Goal: Navigation & Orientation: Find specific page/section

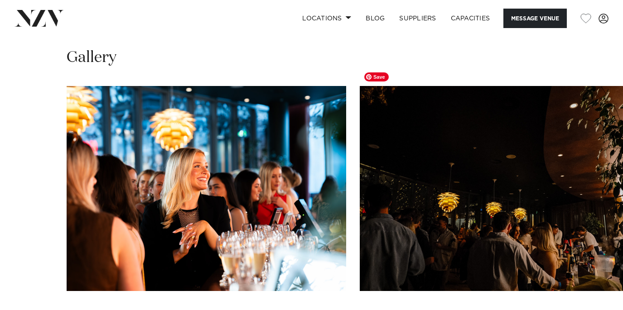
scroll to position [861, 0]
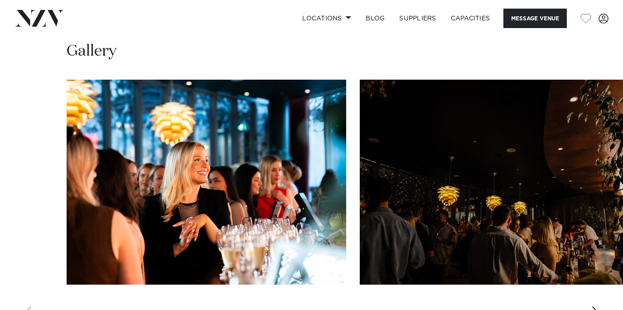
click at [592, 307] on div "Next slide" at bounding box center [595, 314] width 9 height 14
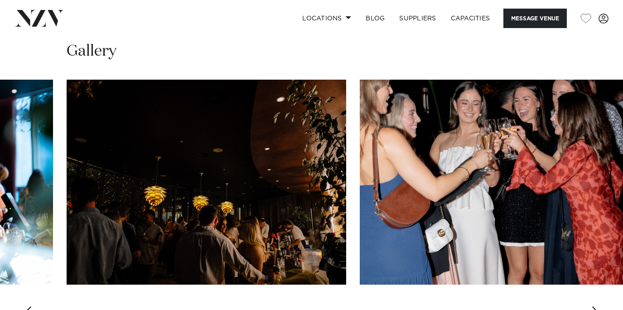
click at [592, 307] on div "Next slide" at bounding box center [595, 314] width 9 height 14
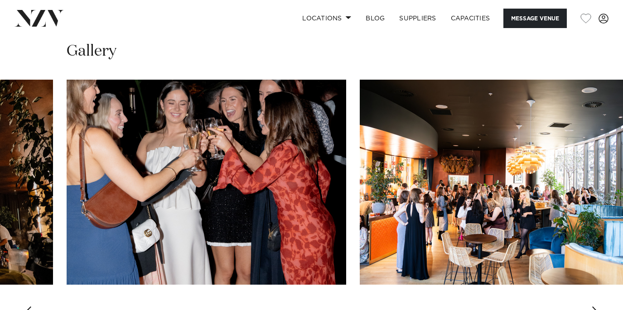
click at [592, 307] on div "Next slide" at bounding box center [595, 314] width 9 height 14
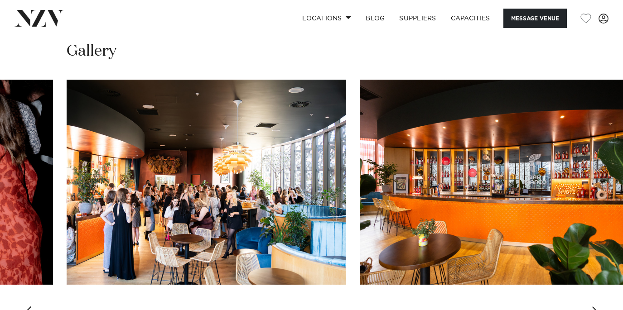
click at [592, 307] on div "Next slide" at bounding box center [595, 314] width 9 height 14
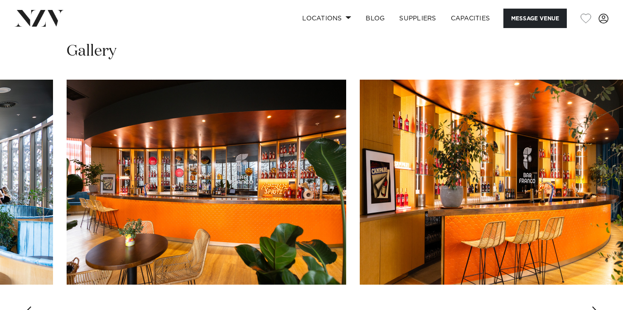
click at [592, 307] on div "Next slide" at bounding box center [595, 314] width 9 height 14
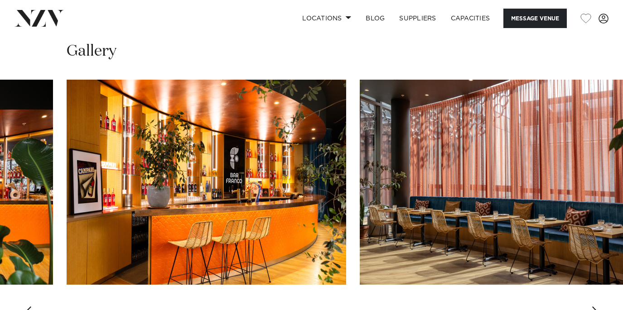
click at [592, 307] on div "Next slide" at bounding box center [595, 314] width 9 height 14
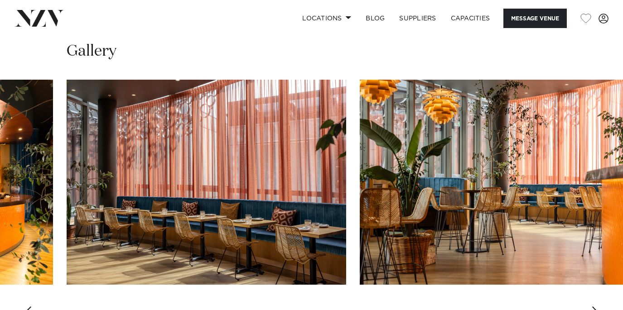
click at [592, 307] on div "Next slide" at bounding box center [595, 314] width 9 height 14
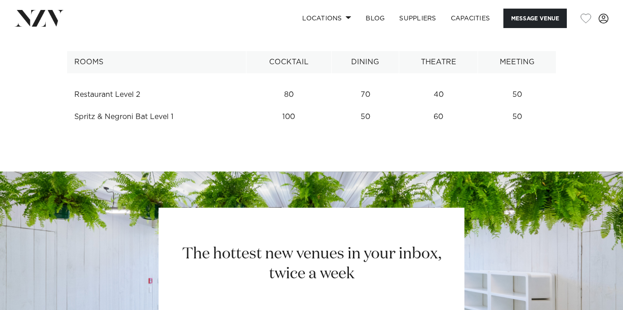
scroll to position [1199, 0]
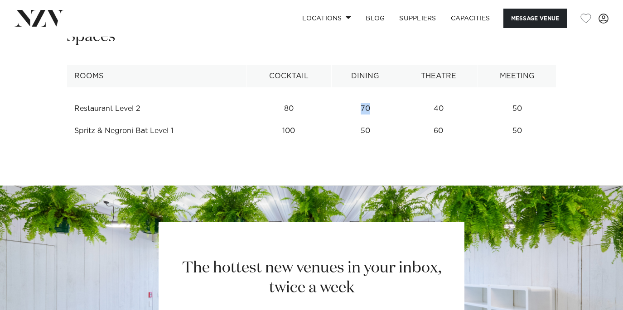
drag, startPoint x: 369, startPoint y: 91, endPoint x: 358, endPoint y: 91, distance: 11.3
click at [358, 98] on td "70" at bounding box center [364, 109] width 67 height 22
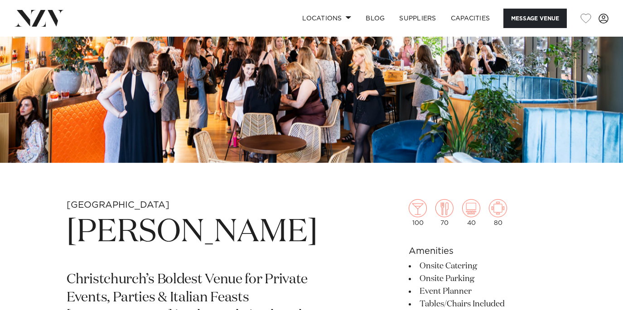
scroll to position [0, 0]
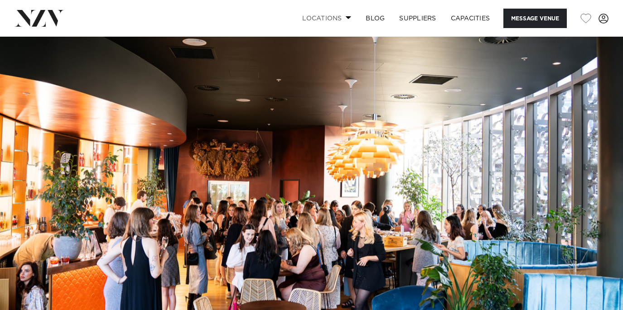
click at [338, 13] on link "Locations" at bounding box center [326, 18] width 63 height 19
